Goal: Task Accomplishment & Management: Use online tool/utility

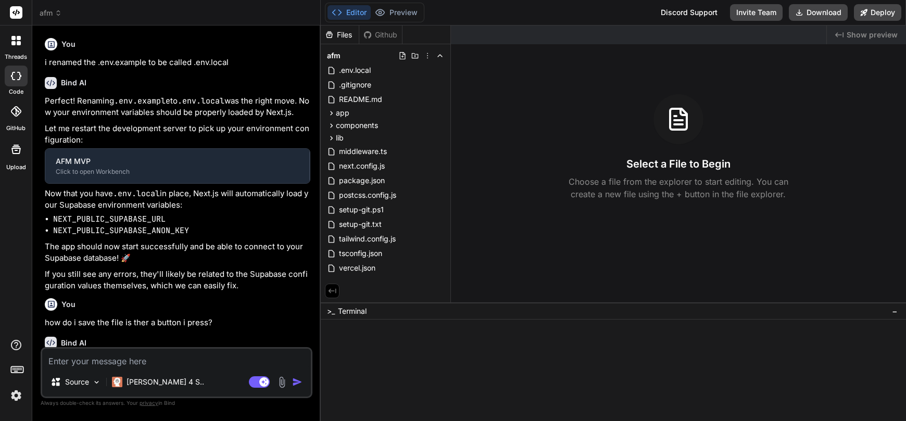
type textarea "x"
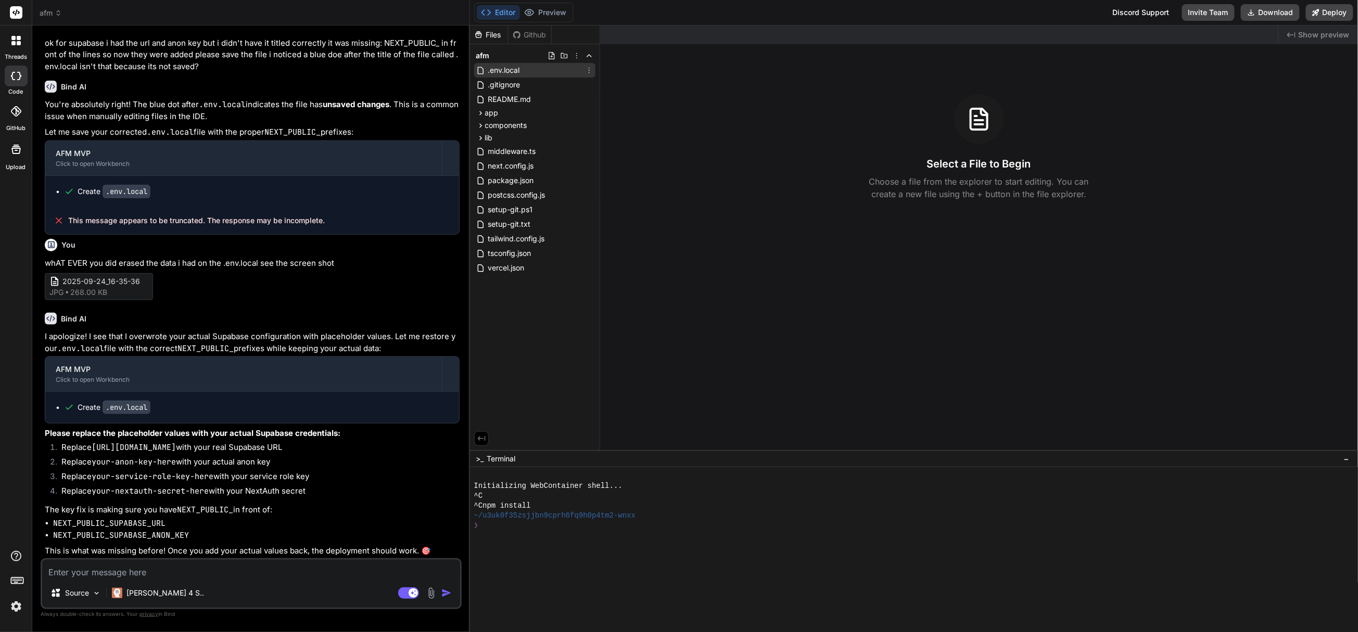
click at [514, 69] on span ".env.local" at bounding box center [504, 70] width 34 height 12
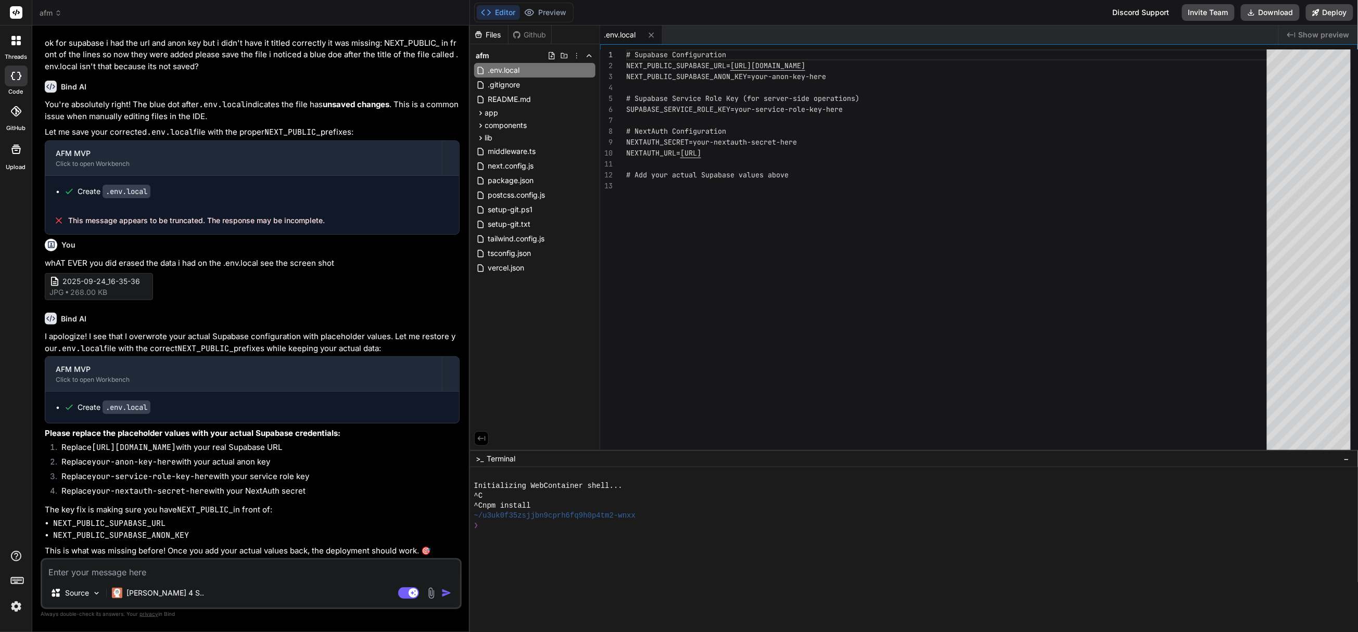
drag, startPoint x: 846, startPoint y: 117, endPoint x: 835, endPoint y: 133, distance: 19.8
click at [846, 117] on div "# Supabase Configuration NEXT_PUBLIC_SUPABASE_URL= https://your-project.supabas…" at bounding box center [949, 252] width 647 height 406
type textarea "# Supabase Configuration NEXT_PUBLIC_SUPABASE_URL=https://your-project.supabase…"
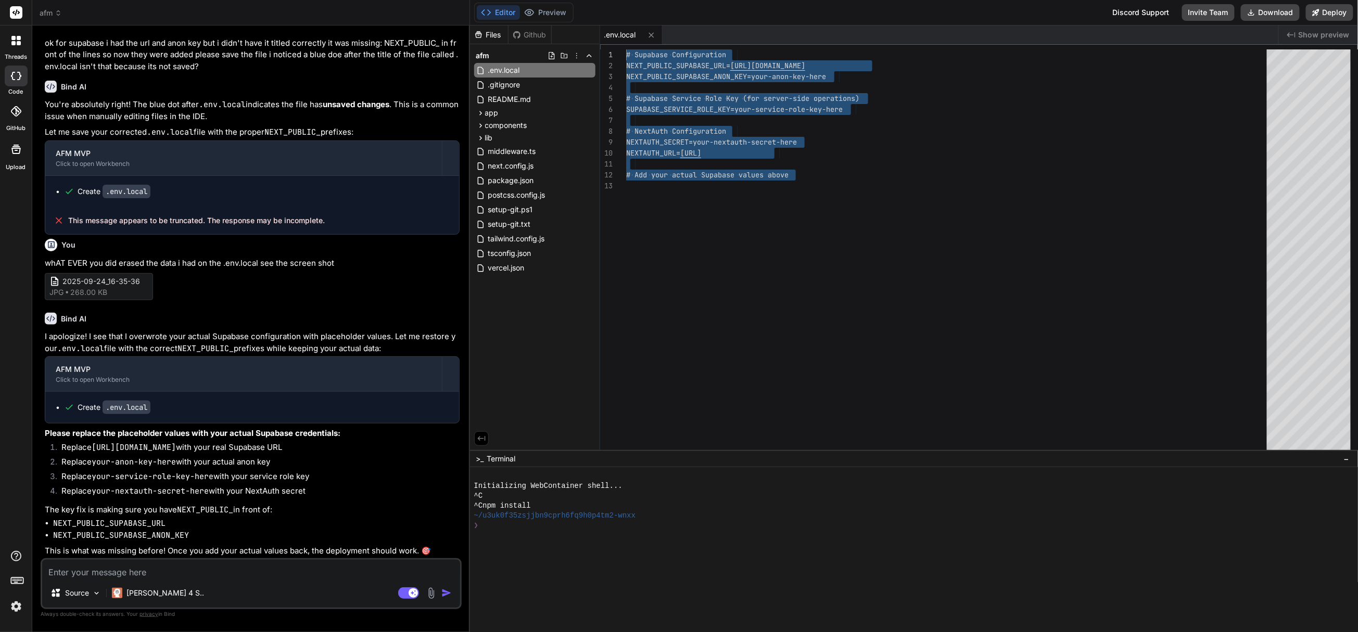
drag, startPoint x: 811, startPoint y: 180, endPoint x: 602, endPoint y: 52, distance: 245.3
click at [626, 52] on div "# Supabase Configuration NEXT_PUBLIC_SUPABASE_URL= https://your-project.supabas…" at bounding box center [949, 252] width 647 height 406
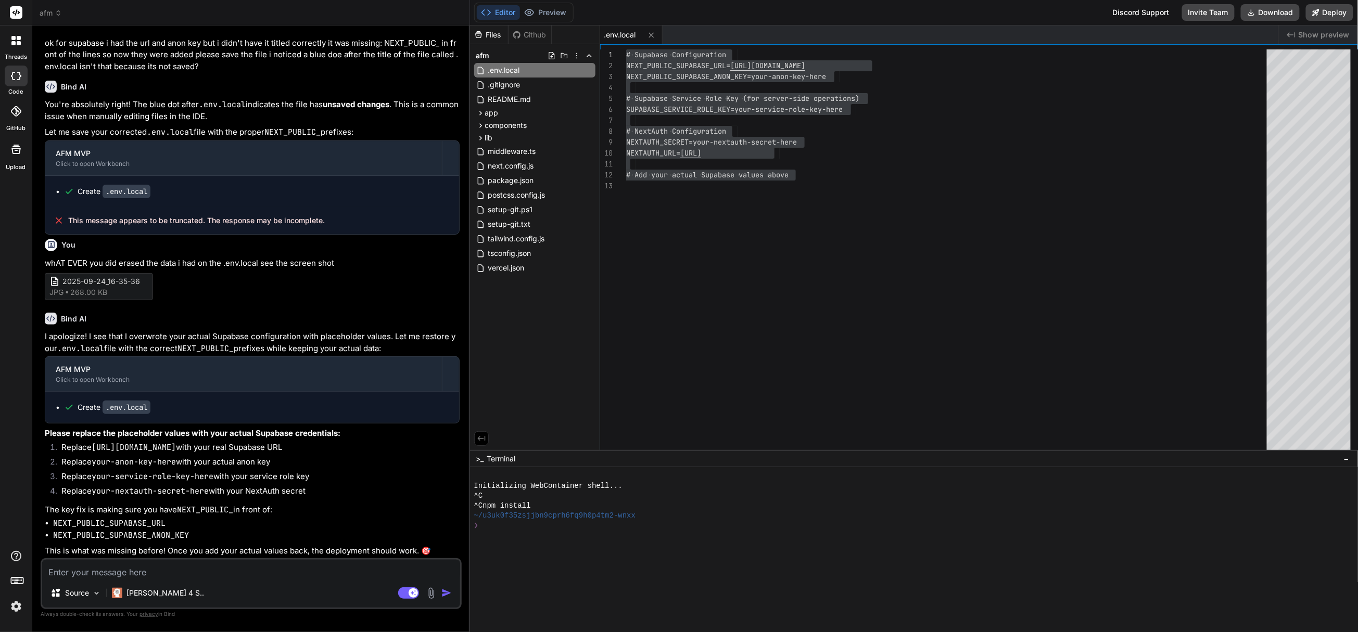
type textarea "x"
click at [673, 101] on link "Copy" at bounding box center [721, 108] width 161 height 14
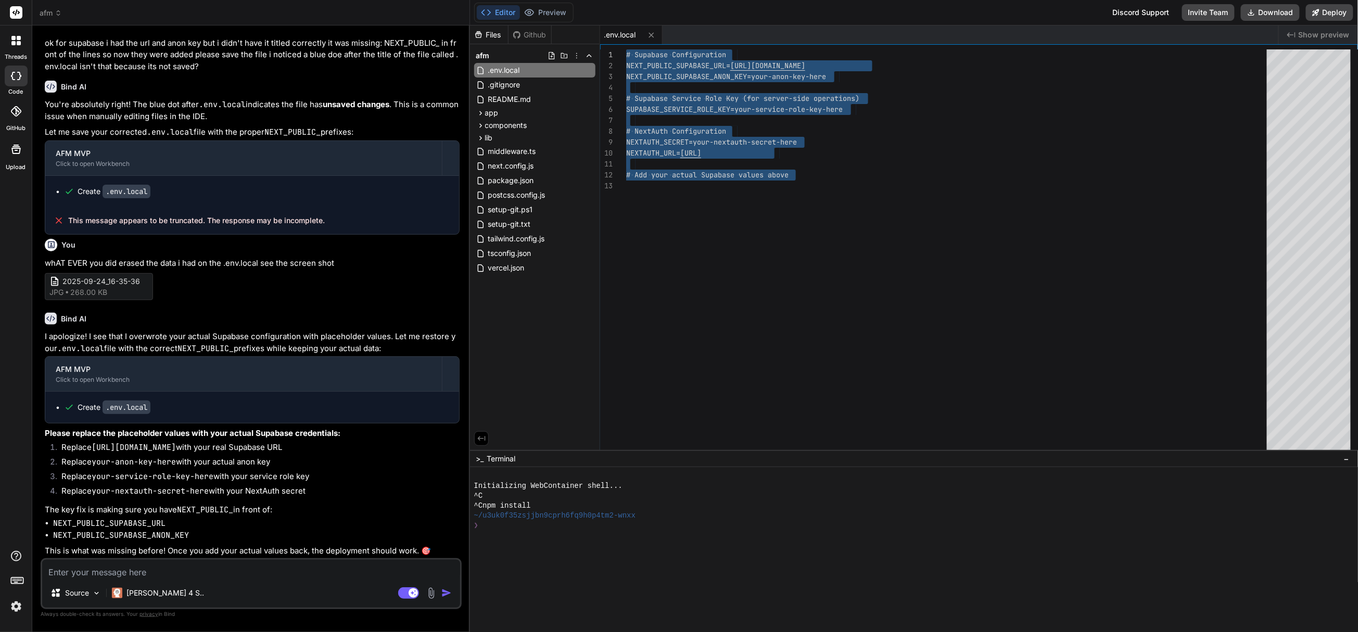
click at [905, 163] on div "# Supabase Configuration NEXT_PUBLIC_SUPABASE_URL= https://your-project.supabas…" at bounding box center [949, 252] width 647 height 406
type textarea "# Add your actual Supabase values above"
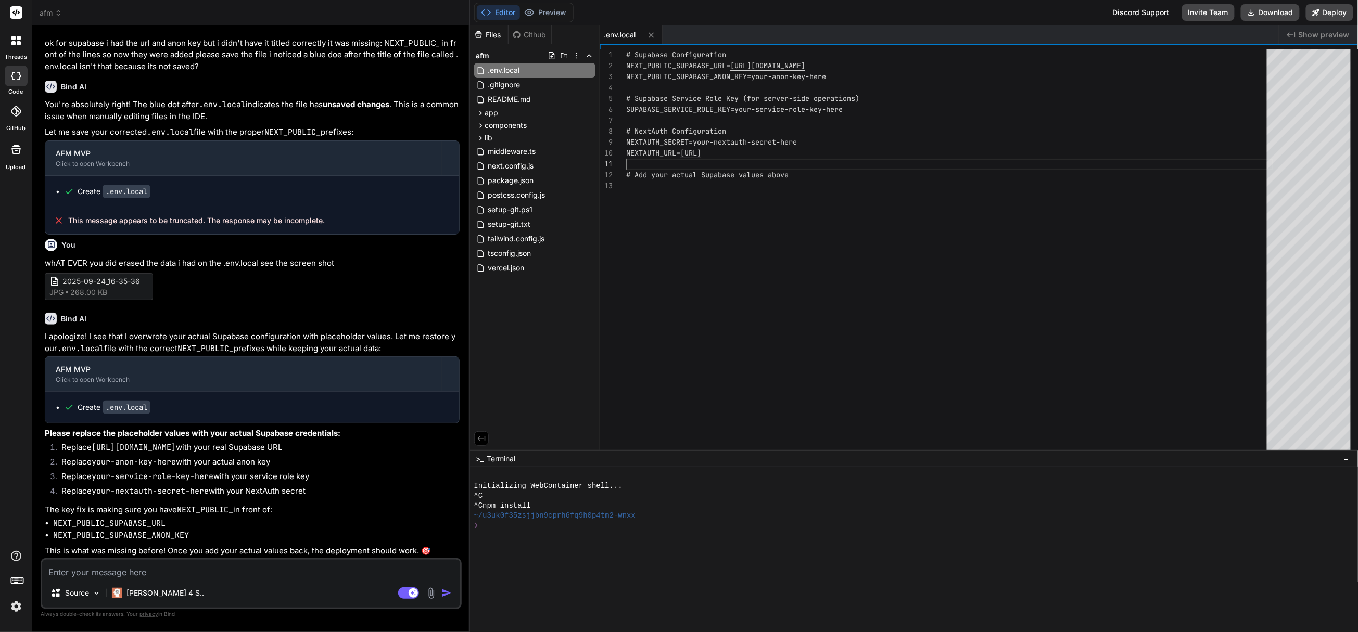
click at [905, 163] on div "# Supabase Configuration NEXT_PUBLIC_SUPABASE_URL= https://your-project.supabas…" at bounding box center [949, 252] width 647 height 406
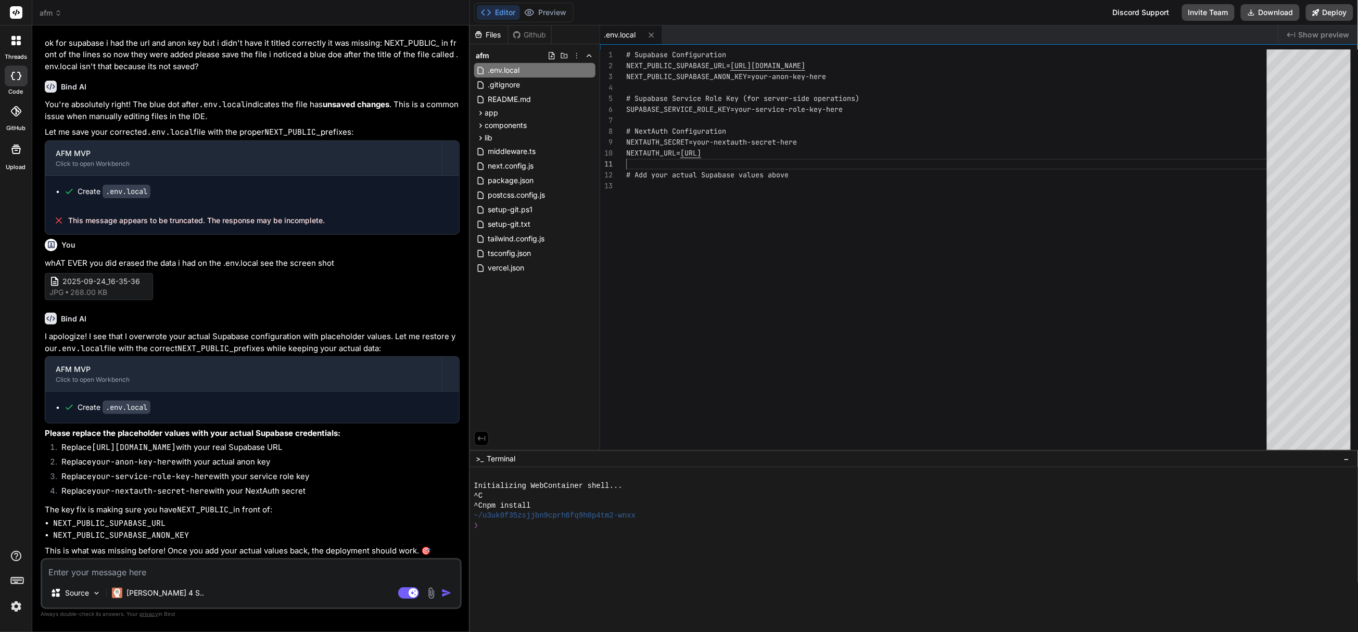
click at [905, 163] on div "# Supabase Configuration NEXT_PUBLIC_SUPABASE_URL= https://your-project.supabas…" at bounding box center [949, 252] width 647 height 406
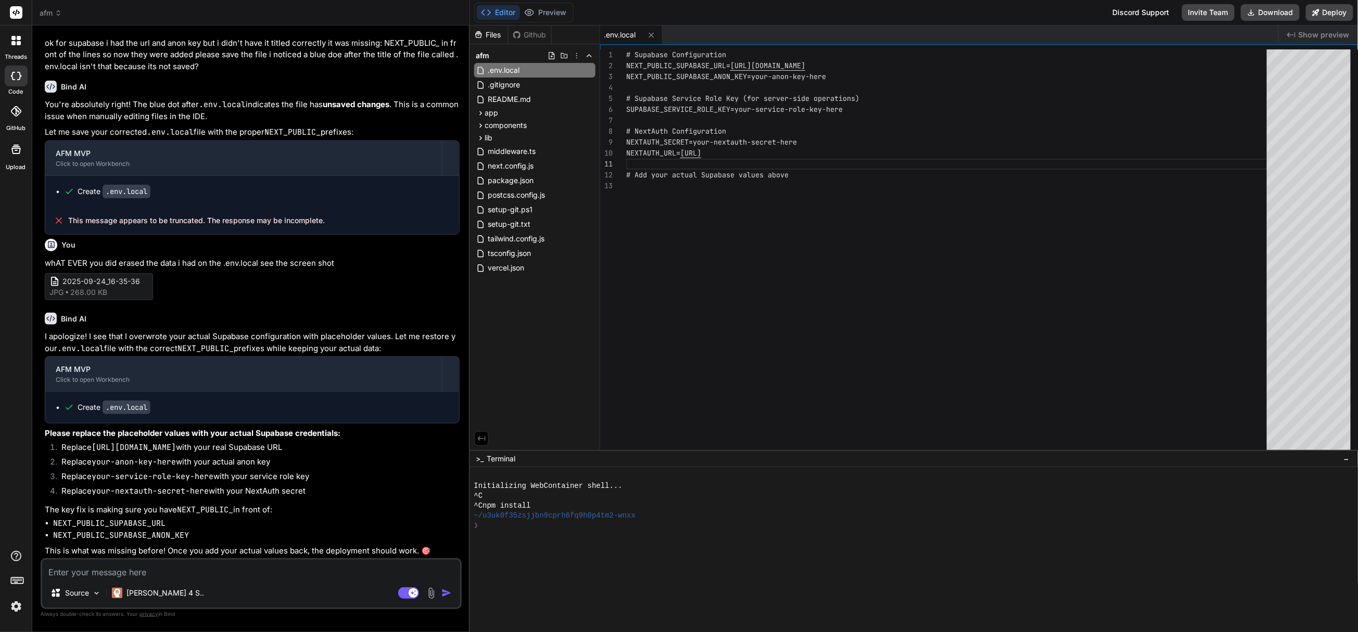
click at [905, 163] on div "# Supabase Configuration NEXT_PUBLIC_SUPABASE_URL= https://your-project.supabas…" at bounding box center [949, 252] width 647 height 406
click at [523, 421] on span "Initializing WebContainer shell..." at bounding box center [548, 486] width 149 height 10
click at [905, 28] on div ".env.local" at bounding box center [939, 35] width 678 height 19
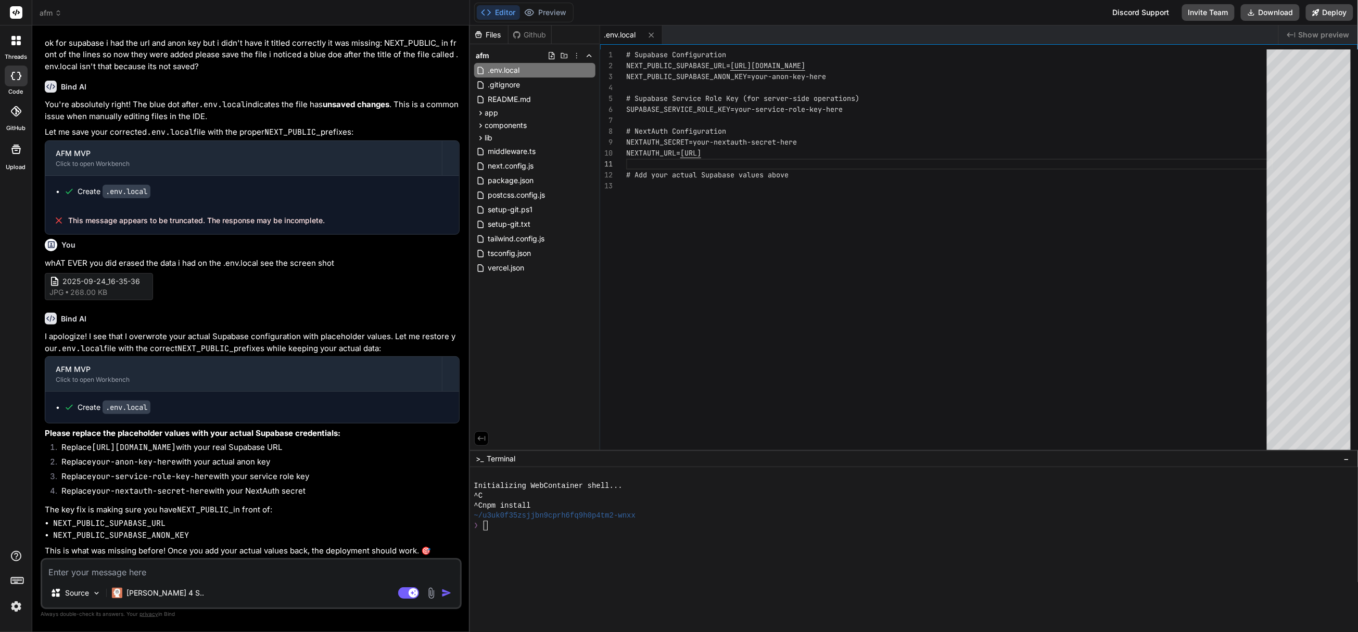
click at [905, 28] on div ".env.local" at bounding box center [939, 35] width 678 height 19
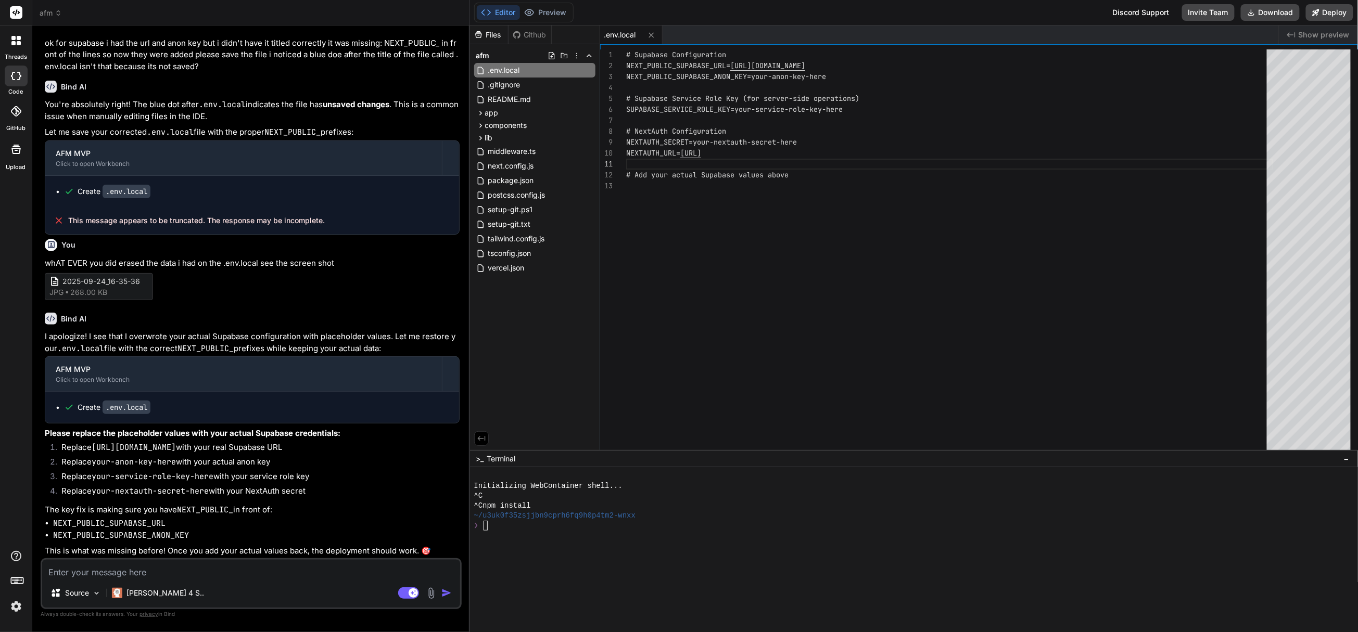
click at [905, 29] on div ".env.local" at bounding box center [939, 35] width 678 height 19
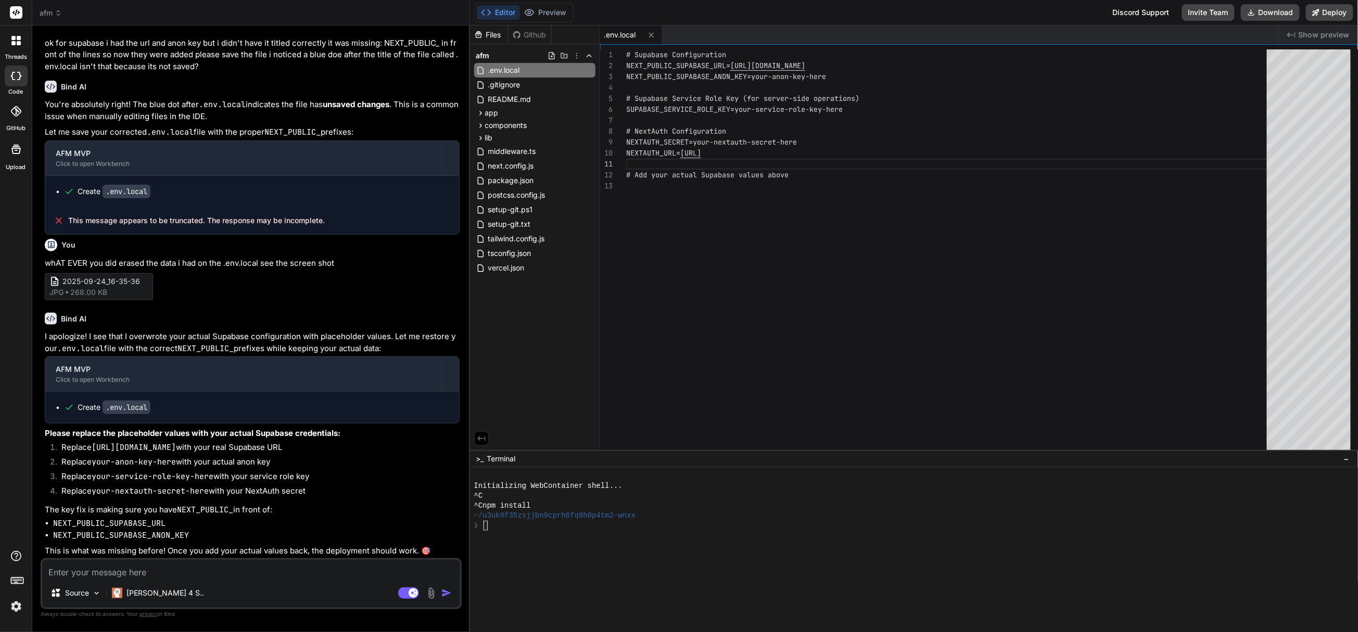
click at [905, 29] on div ".env.local" at bounding box center [939, 35] width 678 height 19
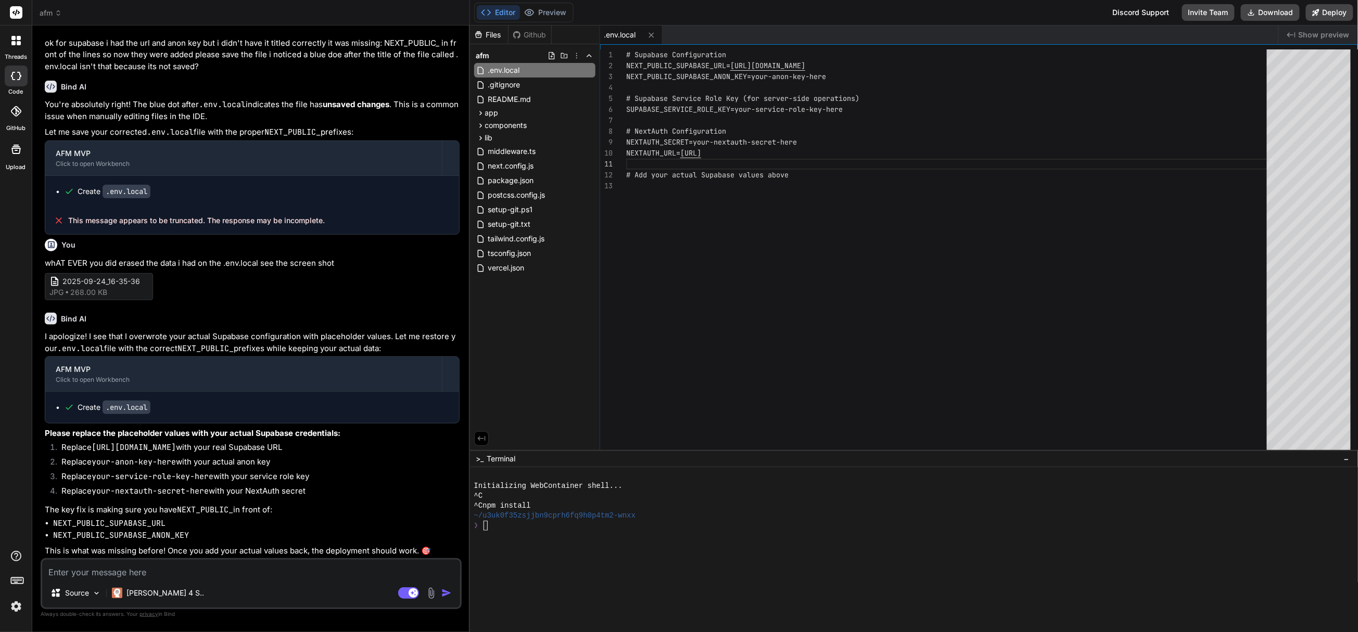
click at [905, 29] on div ".env.local" at bounding box center [939, 35] width 678 height 19
click at [905, 26] on div ".env.local" at bounding box center [939, 35] width 678 height 19
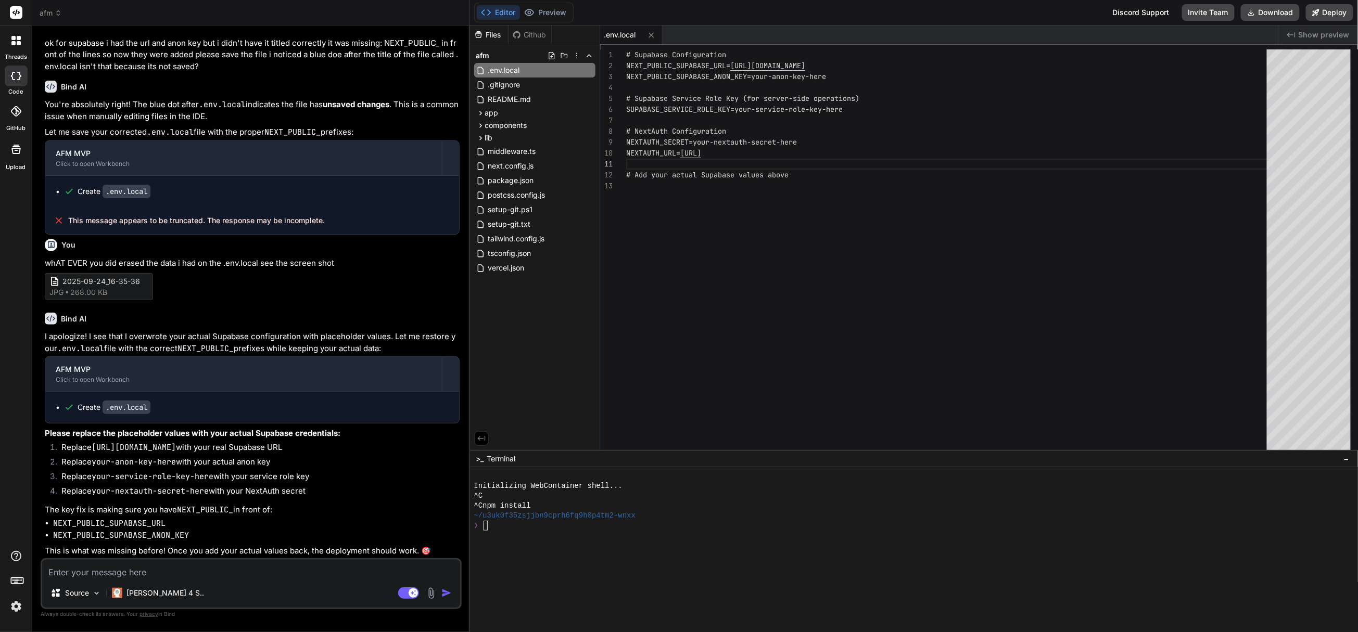
click at [905, 26] on div ".env.local" at bounding box center [939, 35] width 678 height 19
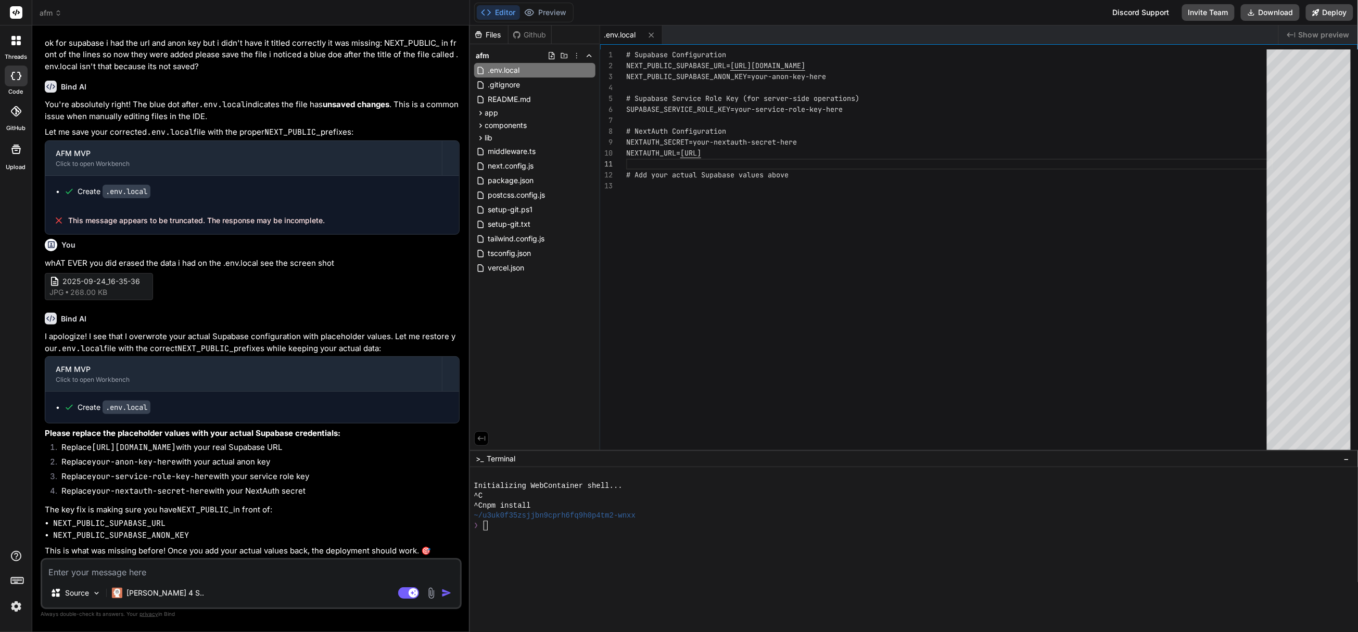
click at [905, 26] on div ".env.local" at bounding box center [939, 35] width 678 height 19
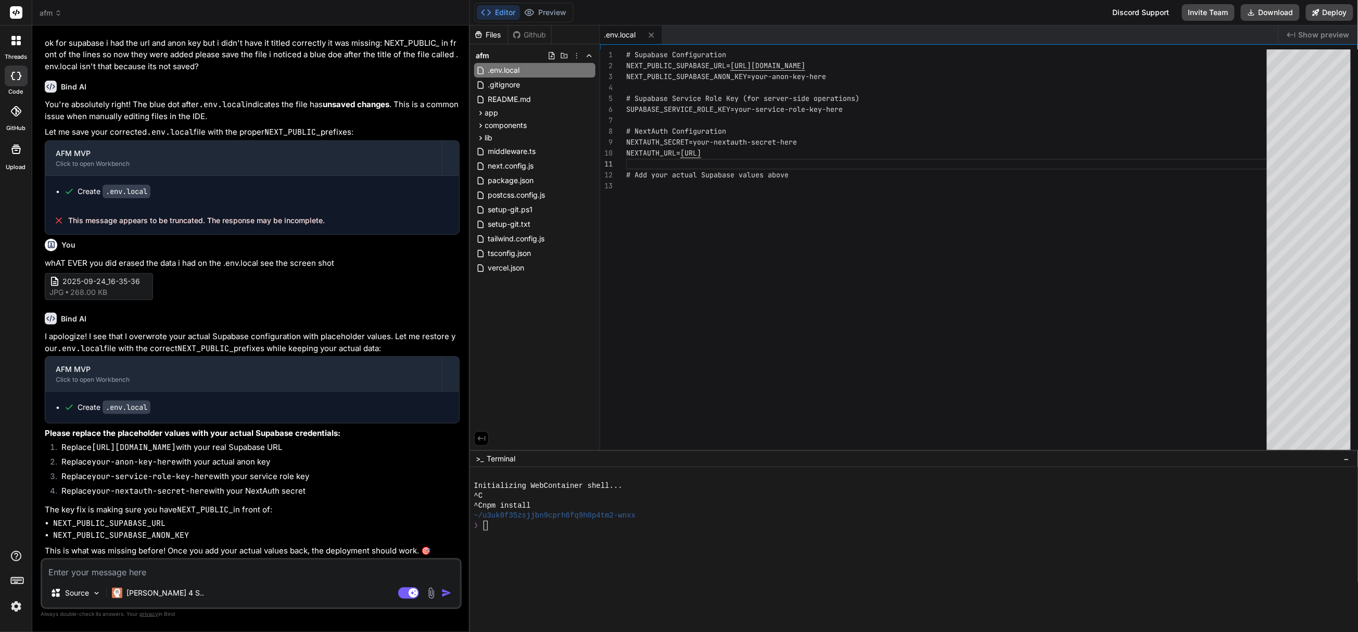
click at [905, 26] on div ".env.local" at bounding box center [939, 35] width 678 height 19
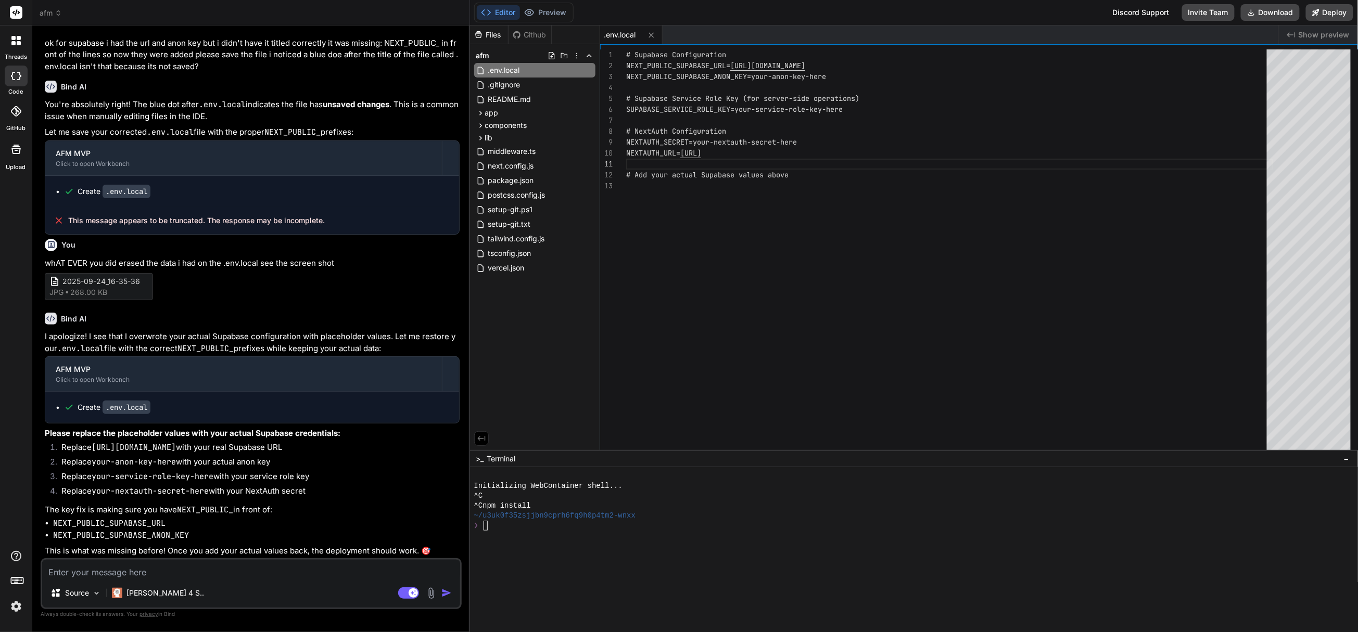
click at [905, 26] on div ".env.local" at bounding box center [939, 35] width 678 height 19
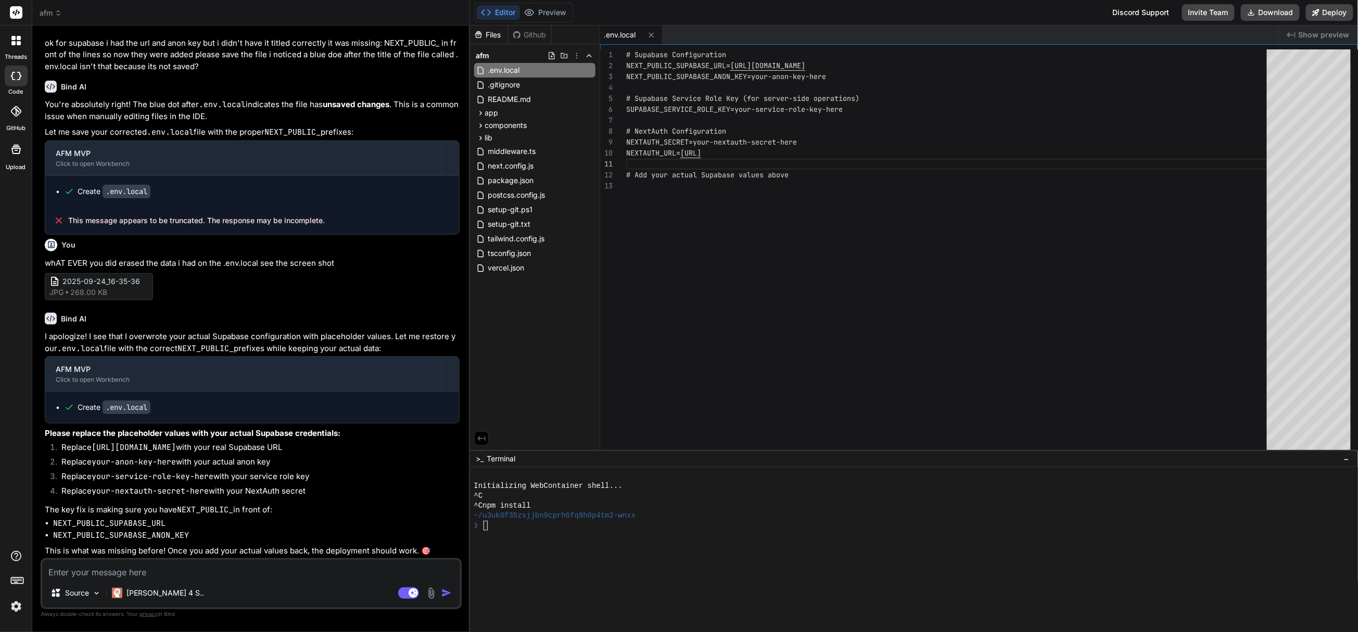
click at [905, 26] on div ".env.local" at bounding box center [939, 35] width 678 height 19
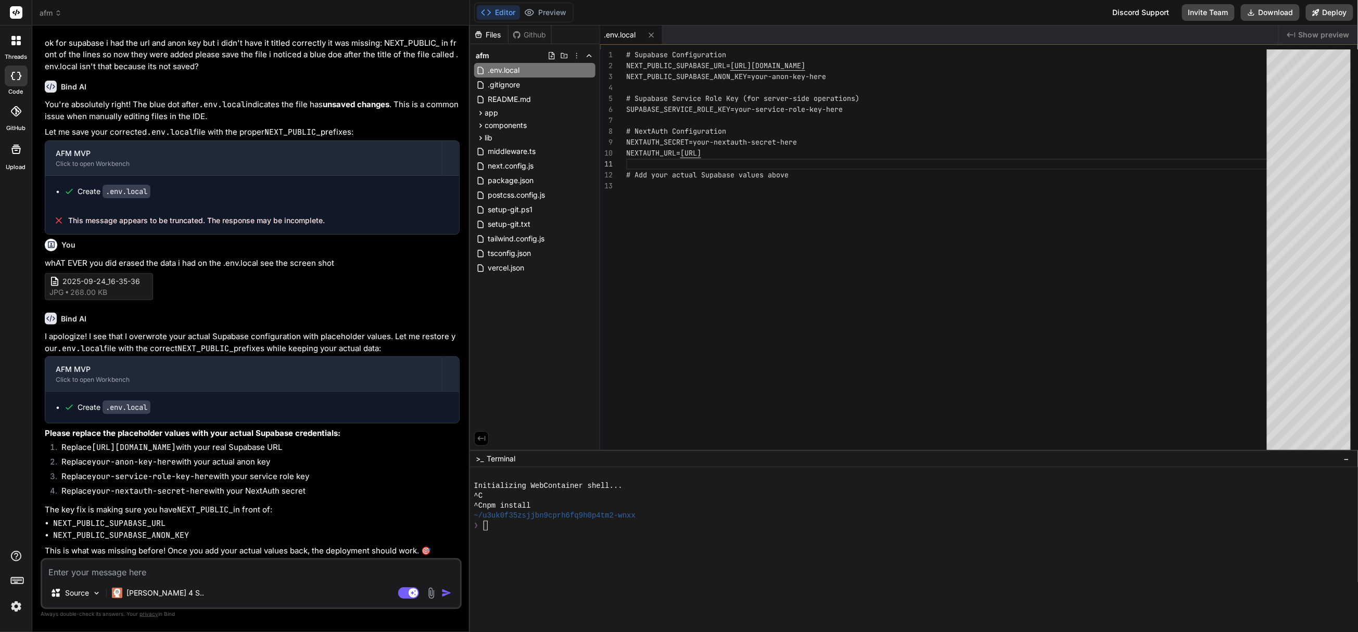
click at [905, 26] on div ".env.local" at bounding box center [939, 35] width 678 height 19
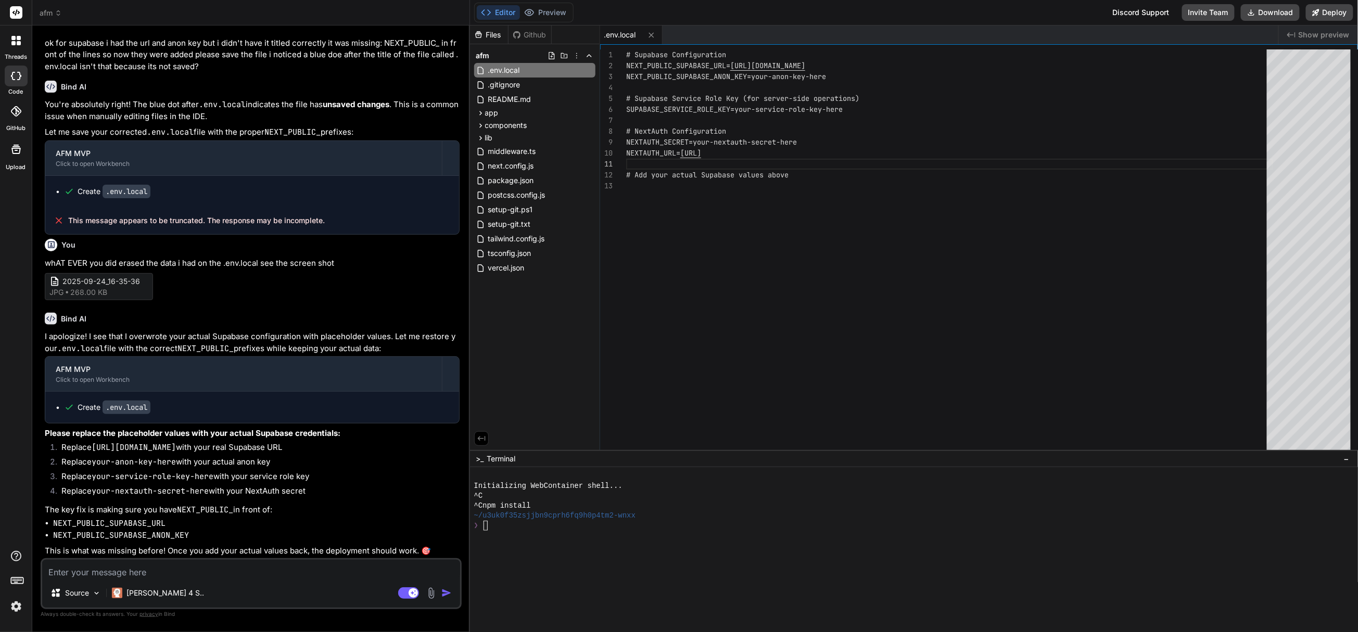
click at [905, 26] on div ".env.local" at bounding box center [939, 35] width 678 height 19
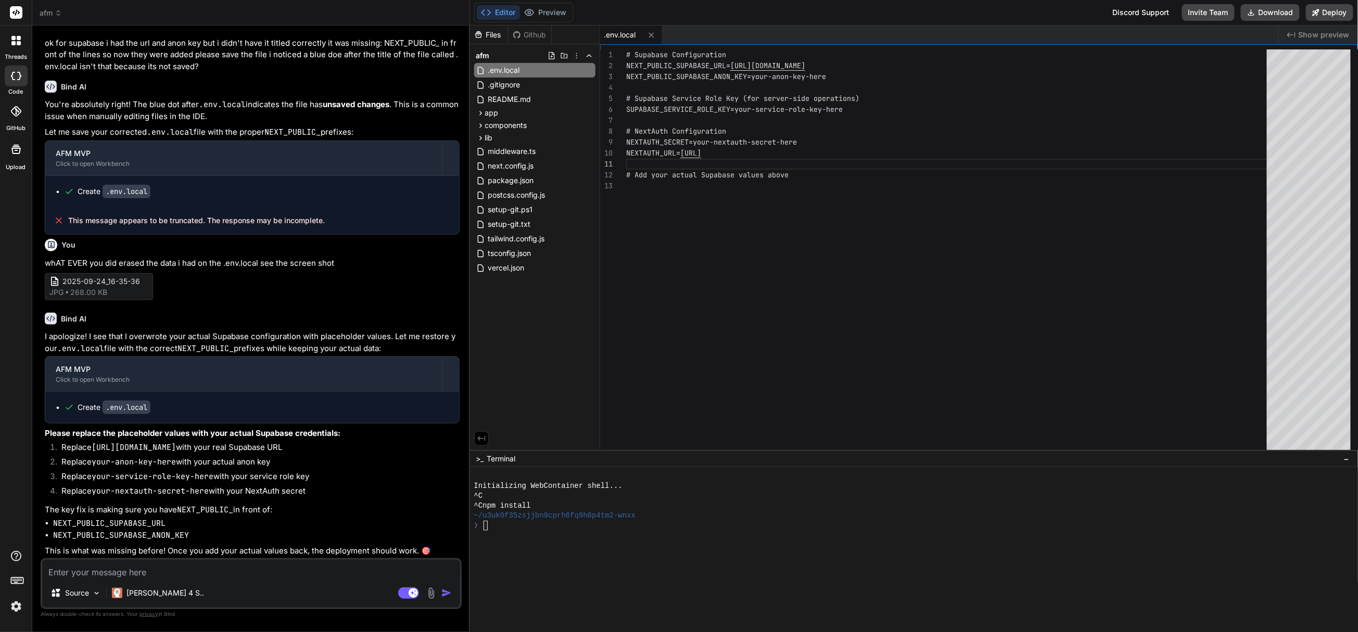
click at [905, 26] on div ".env.local" at bounding box center [939, 35] width 678 height 19
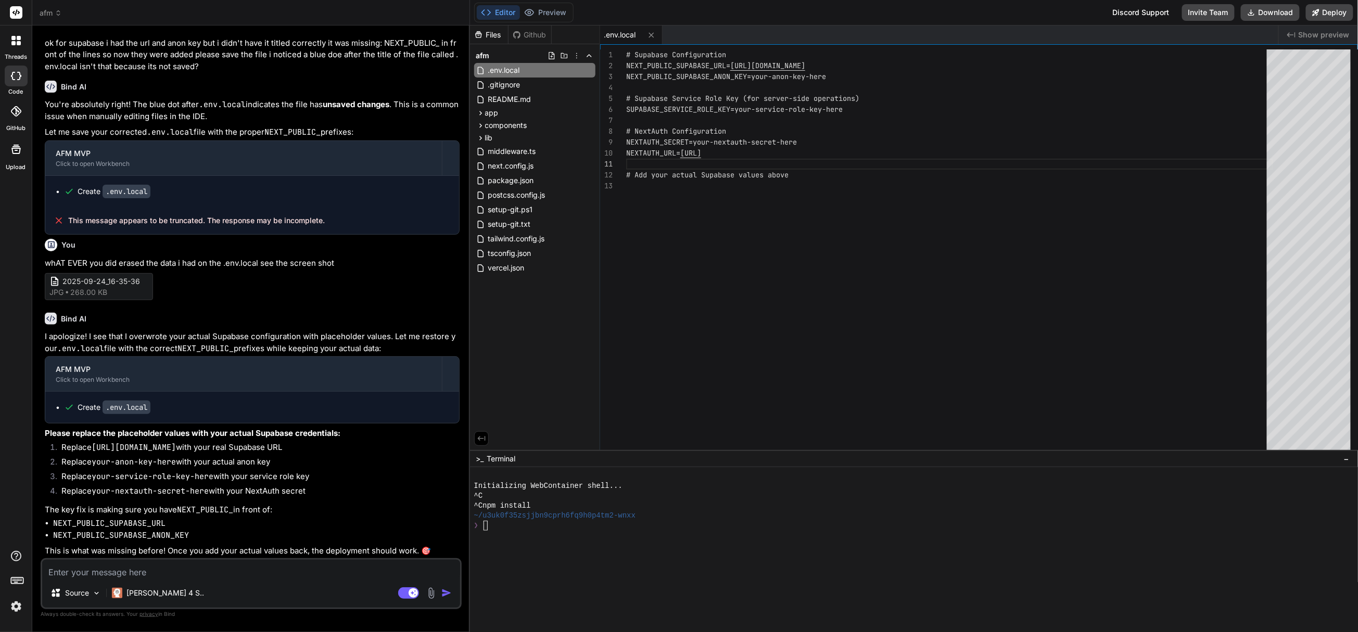
click at [905, 26] on div ".env.local" at bounding box center [939, 35] width 678 height 19
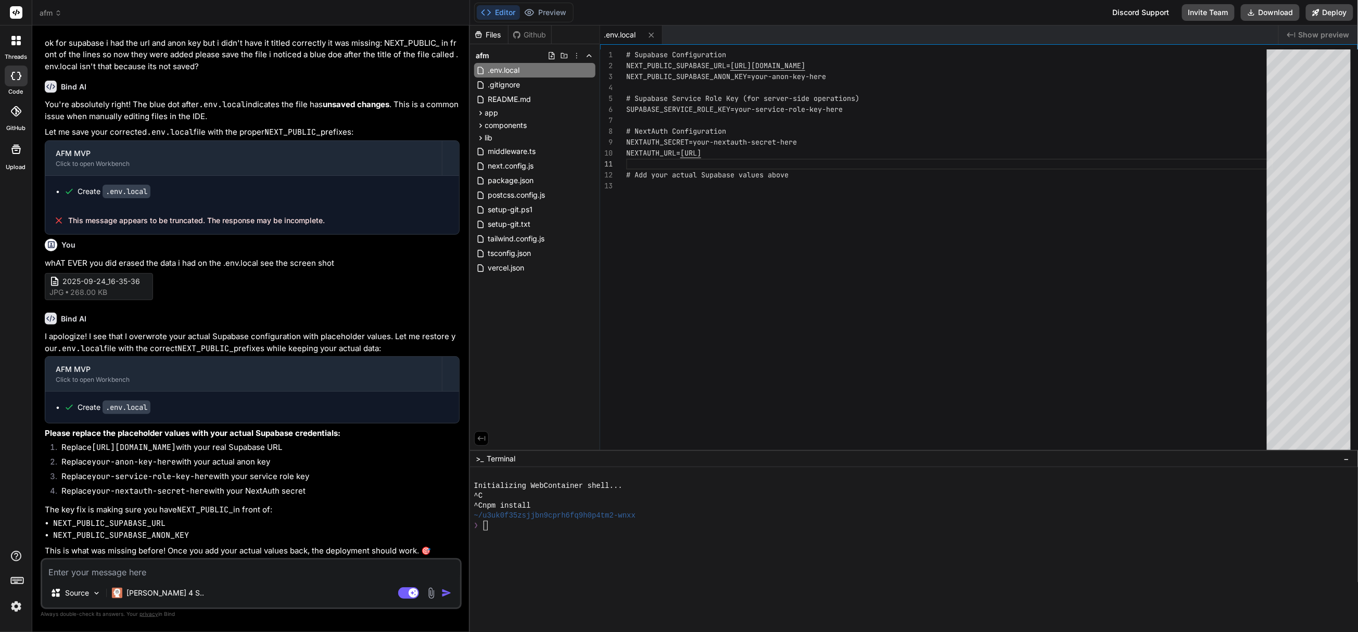
click at [905, 26] on div ".env.local" at bounding box center [939, 35] width 678 height 19
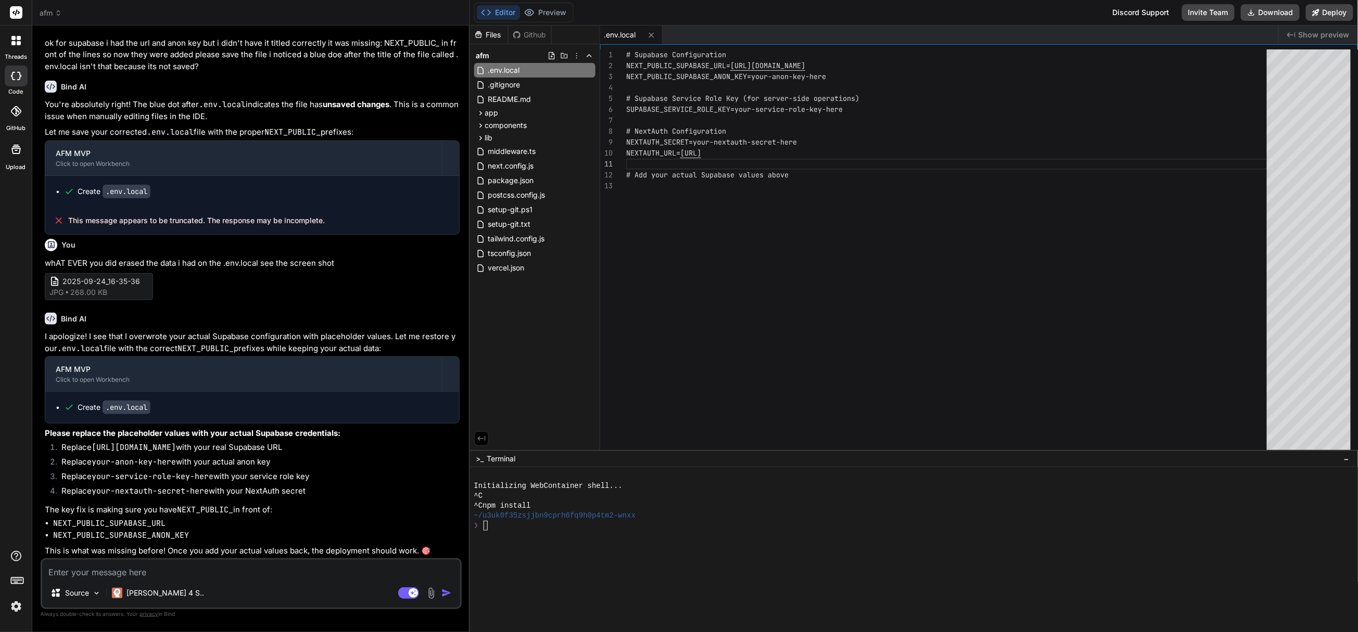
click at [905, 26] on div ".env.local" at bounding box center [939, 35] width 678 height 19
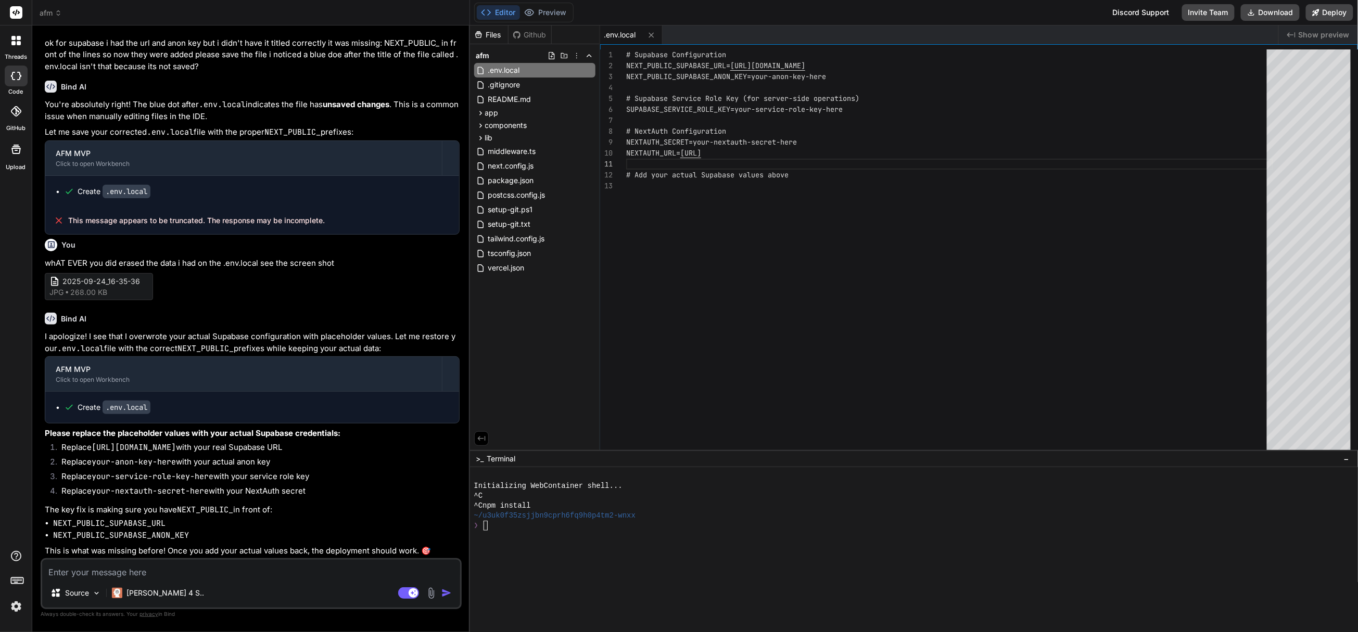
click at [905, 26] on div ".env.local" at bounding box center [939, 35] width 678 height 19
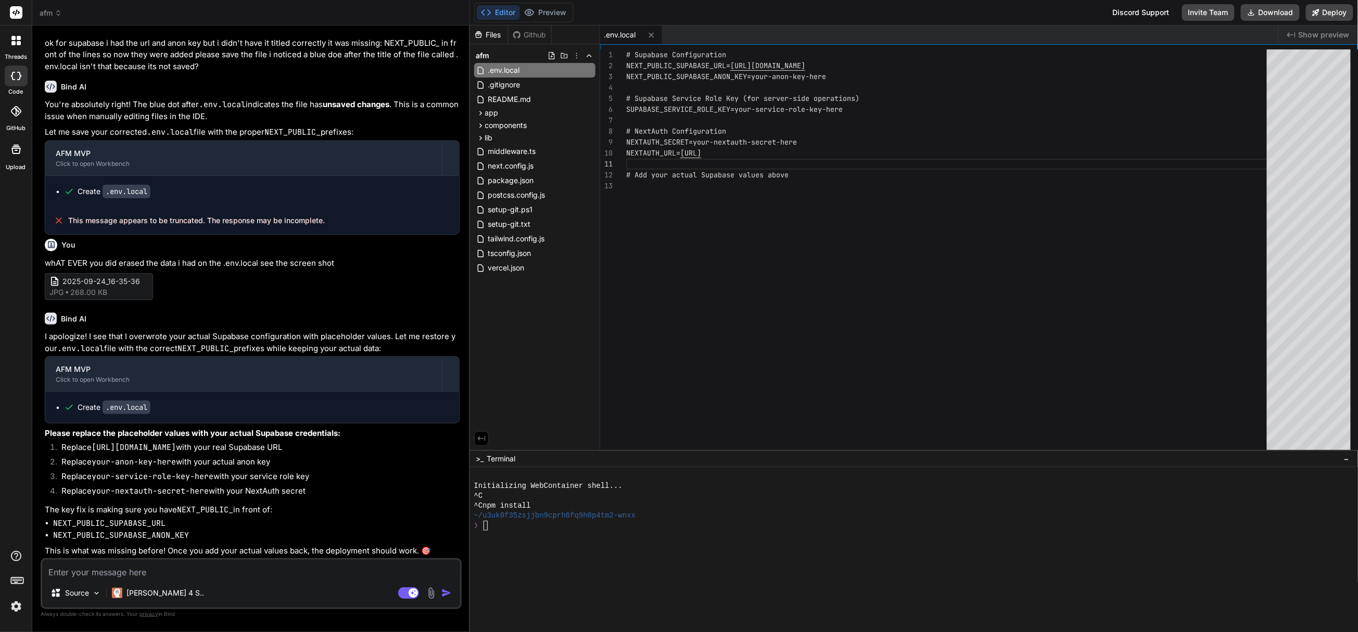
click at [905, 26] on div ".env.local" at bounding box center [939, 35] width 678 height 19
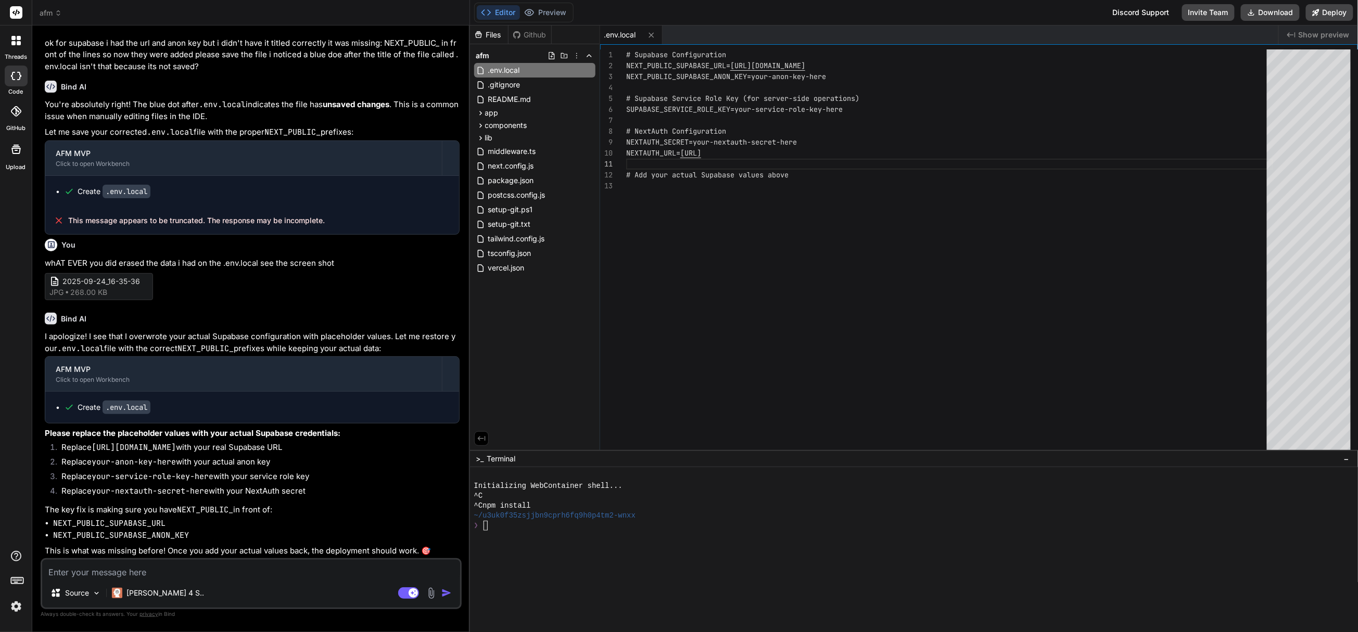
click at [905, 26] on div ".env.local" at bounding box center [939, 35] width 678 height 19
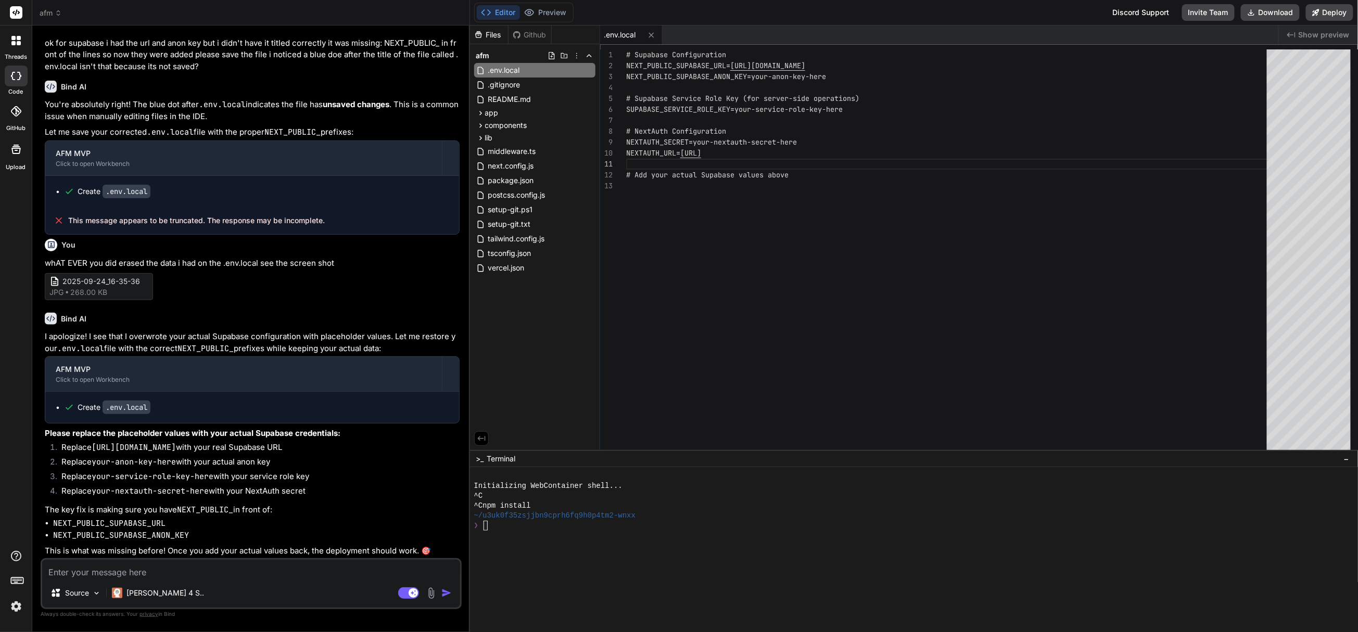
click at [905, 26] on div ".env.local" at bounding box center [939, 35] width 678 height 19
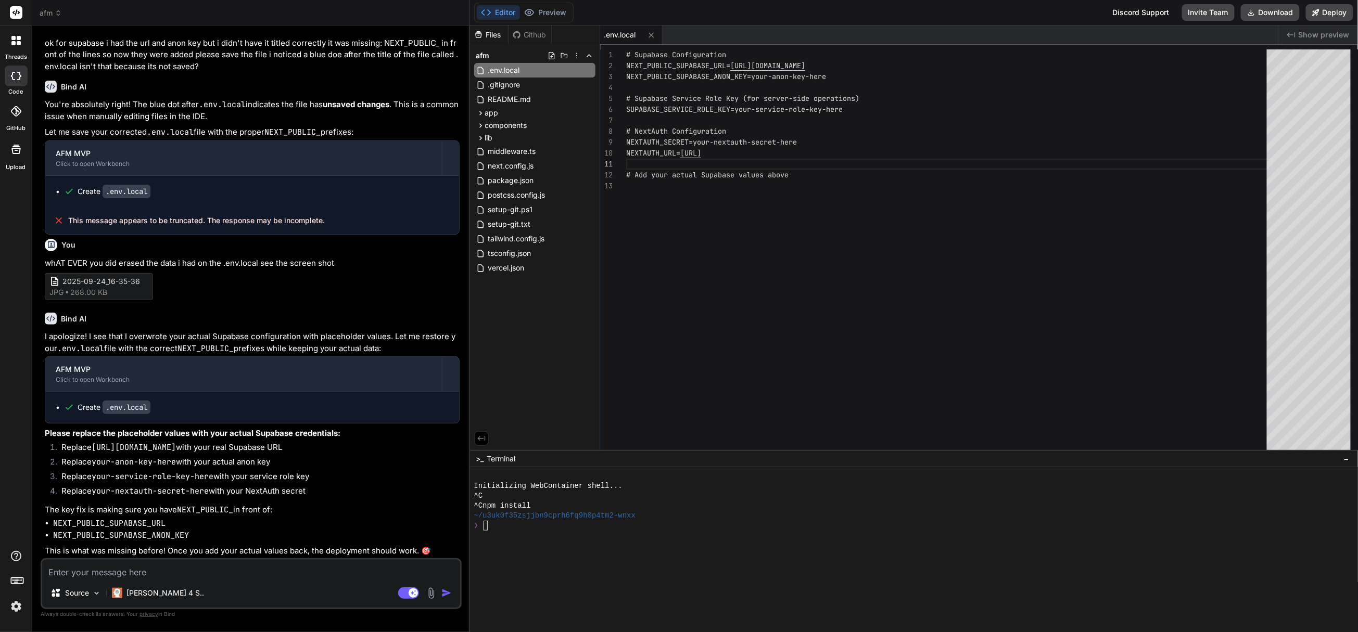
click at [905, 26] on div ".env.local" at bounding box center [939, 35] width 678 height 19
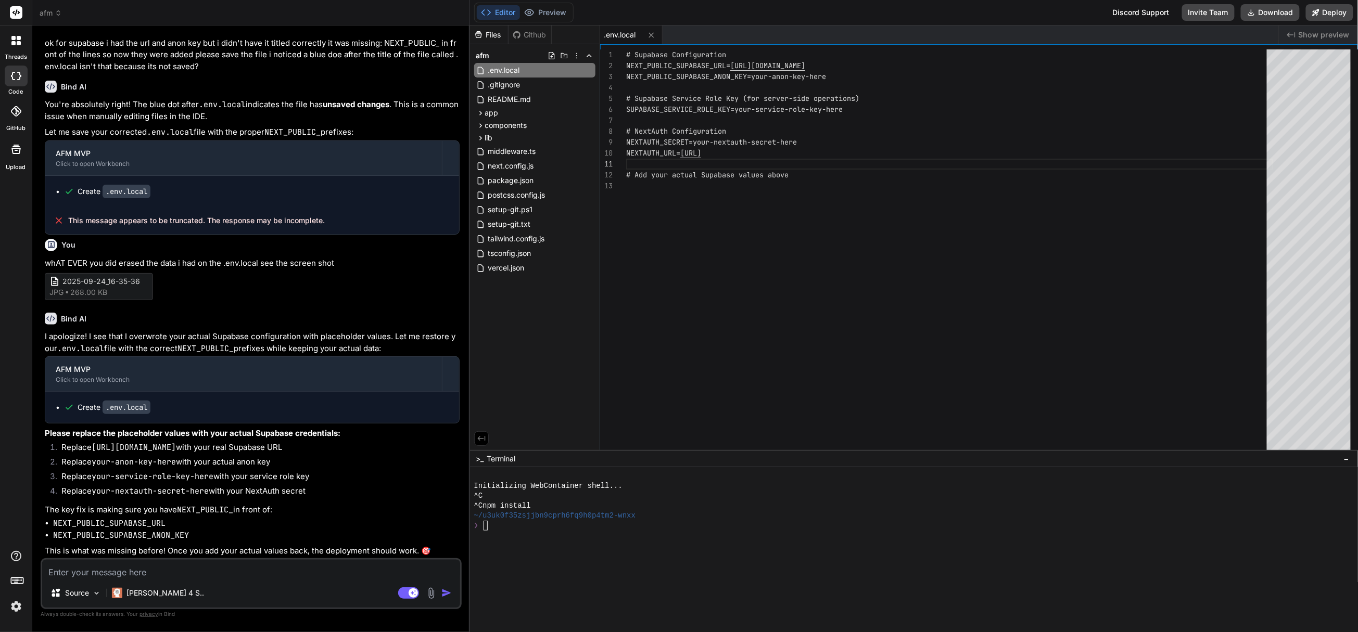
click at [905, 26] on div ".env.local" at bounding box center [939, 35] width 678 height 19
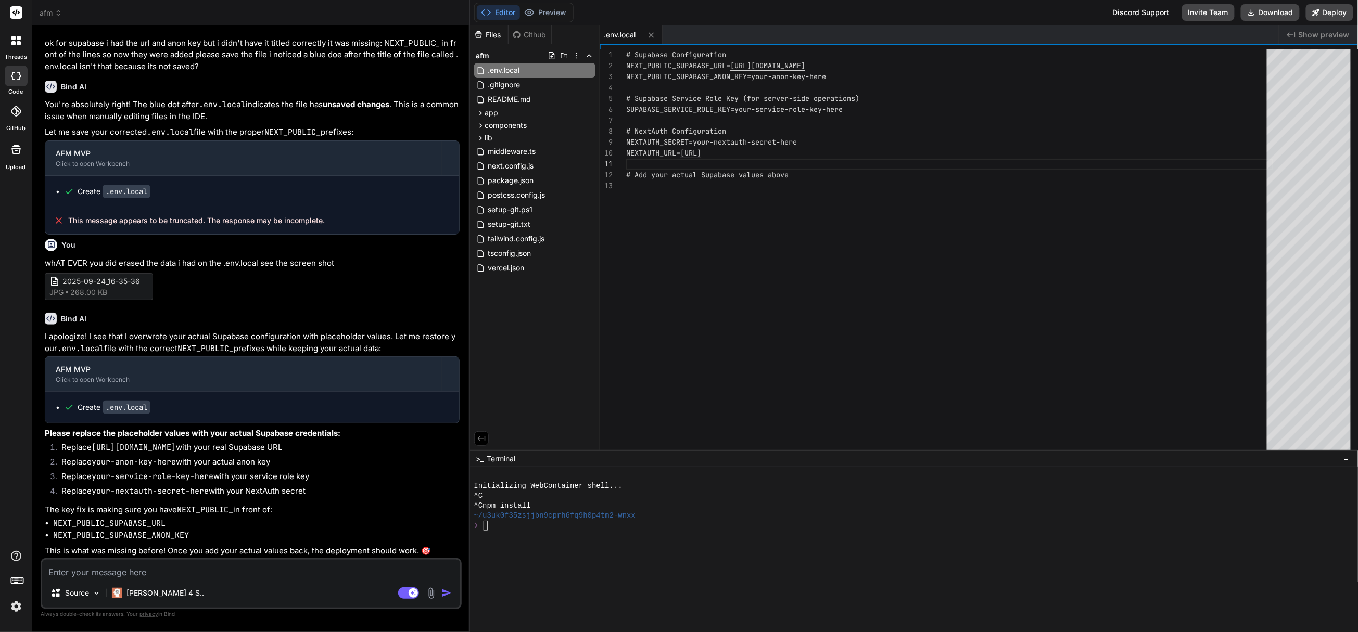
click at [905, 26] on div ".env.local" at bounding box center [939, 35] width 678 height 19
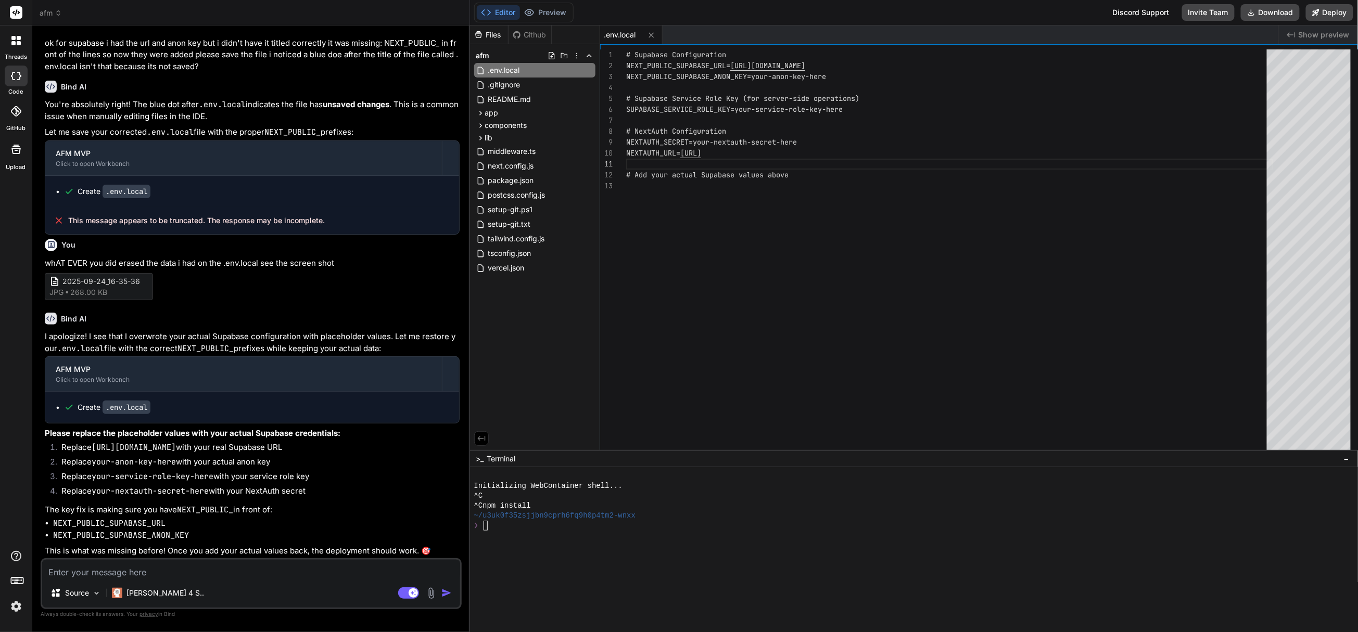
click at [905, 26] on div ".env.local" at bounding box center [939, 35] width 678 height 19
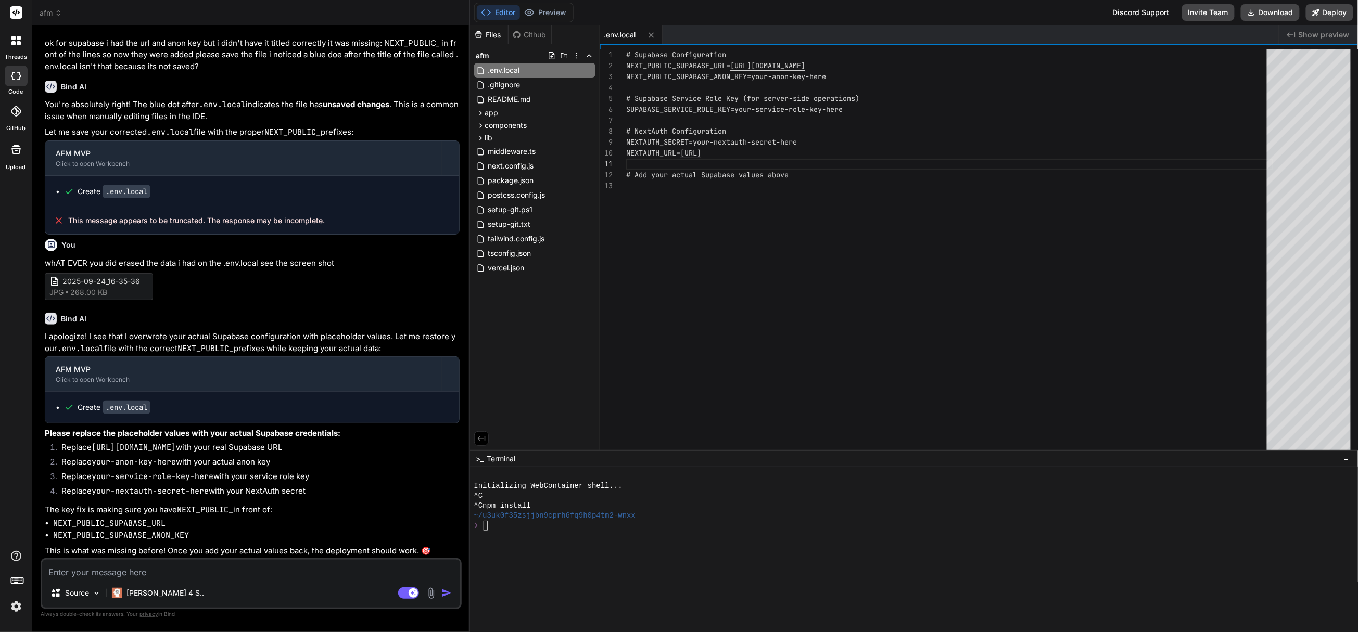
click at [905, 26] on div ".env.local" at bounding box center [939, 35] width 678 height 19
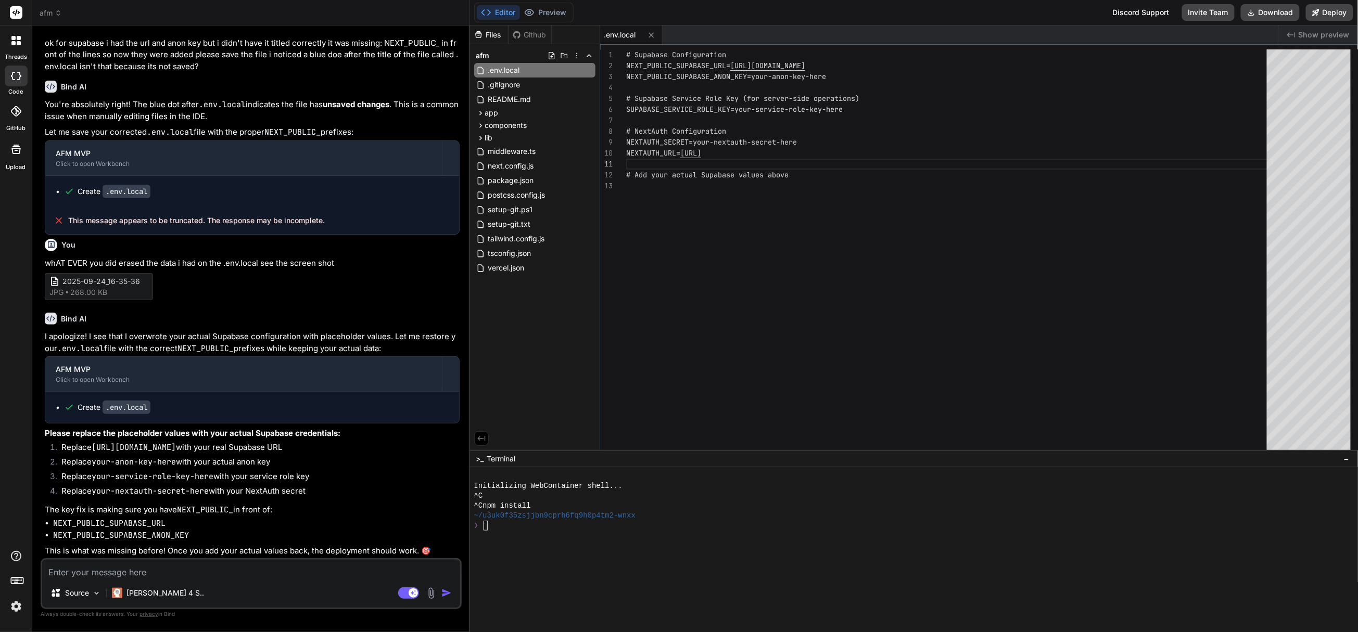
click at [905, 28] on div "Editor Preview Disabled until preview for your project is generated Discord Sup…" at bounding box center [914, 316] width 888 height 632
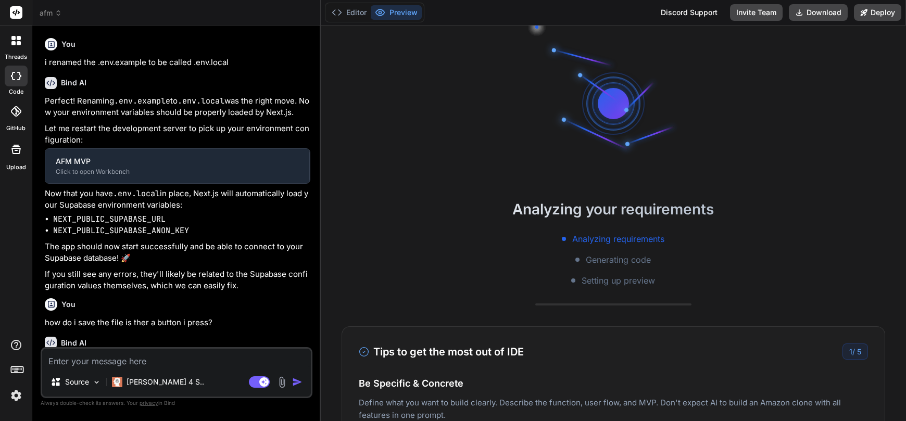
type textarea "x"
